Goal: Task Accomplishment & Management: Use online tool/utility

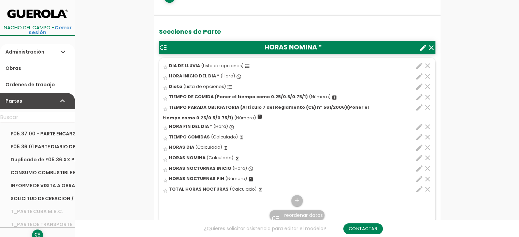
scroll to position [102, 0]
click at [419, 136] on icon "edit" at bounding box center [419, 137] width 8 height 8
select select "1"
select select "9911_pos4"
select select "+"
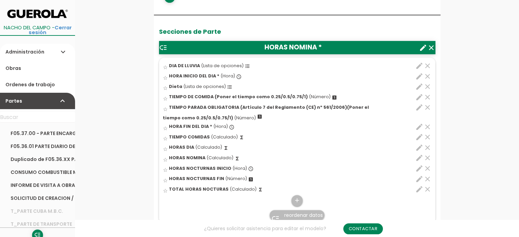
select select "9911_pos6"
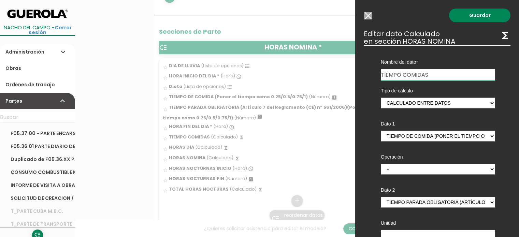
click at [368, 16] on input "Modelo sin Ordenes de trabajo" at bounding box center [368, 16] width 9 height 8
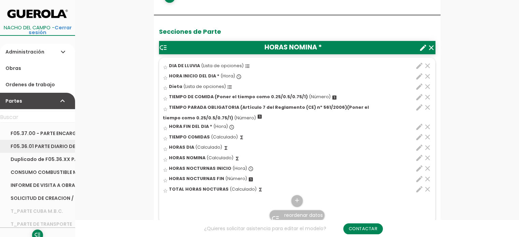
click at [12, 151] on link "F05.36.01 PARTE DIARIO DE TRABAJO" at bounding box center [37, 146] width 75 height 13
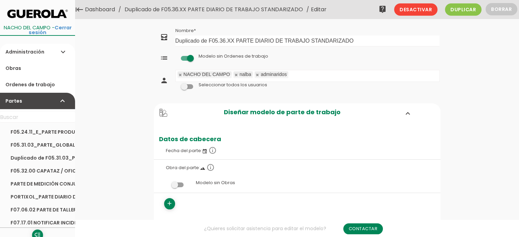
click at [30, 101] on link "Partes expand_more" at bounding box center [37, 101] width 75 height 16
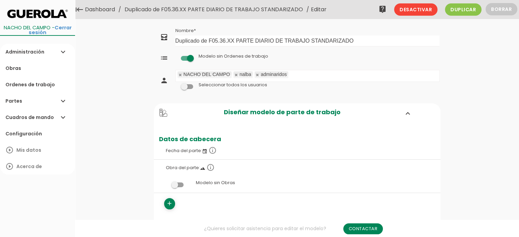
click at [32, 118] on link "Cuadros de mando expand_more" at bounding box center [37, 117] width 75 height 16
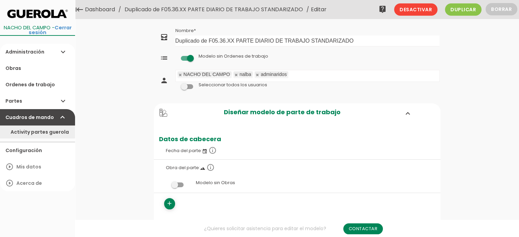
click at [34, 132] on link "Activity partes guerola" at bounding box center [37, 132] width 75 height 13
